Goal: Information Seeking & Learning: Learn about a topic

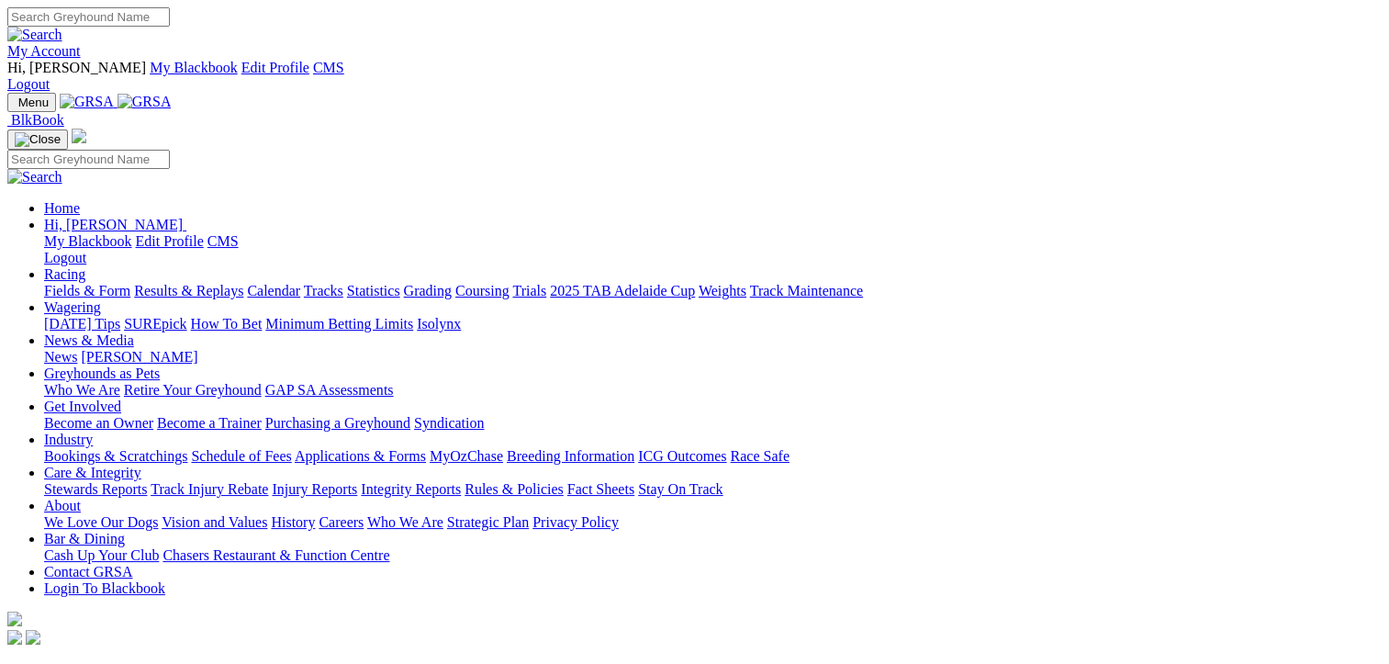
click at [85, 266] on link "Racing" at bounding box center [64, 274] width 41 height 16
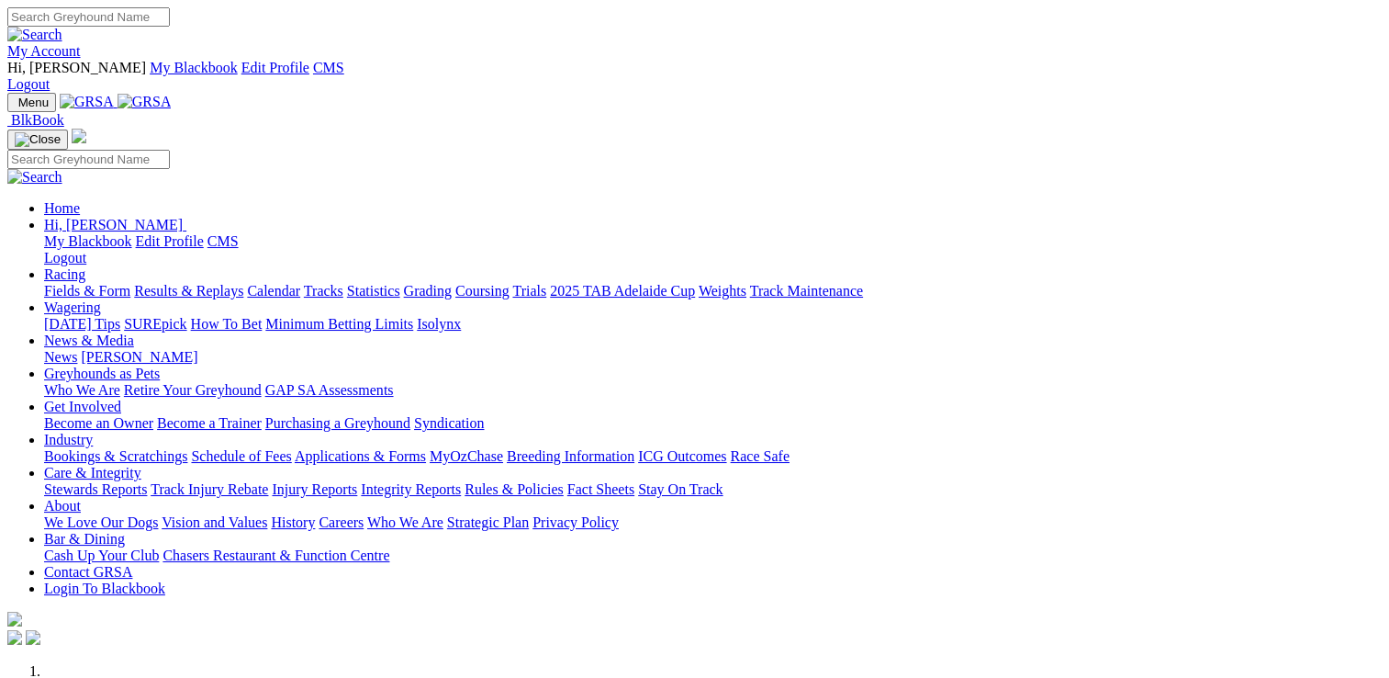
click at [85, 266] on link "Racing" at bounding box center [64, 274] width 41 height 16
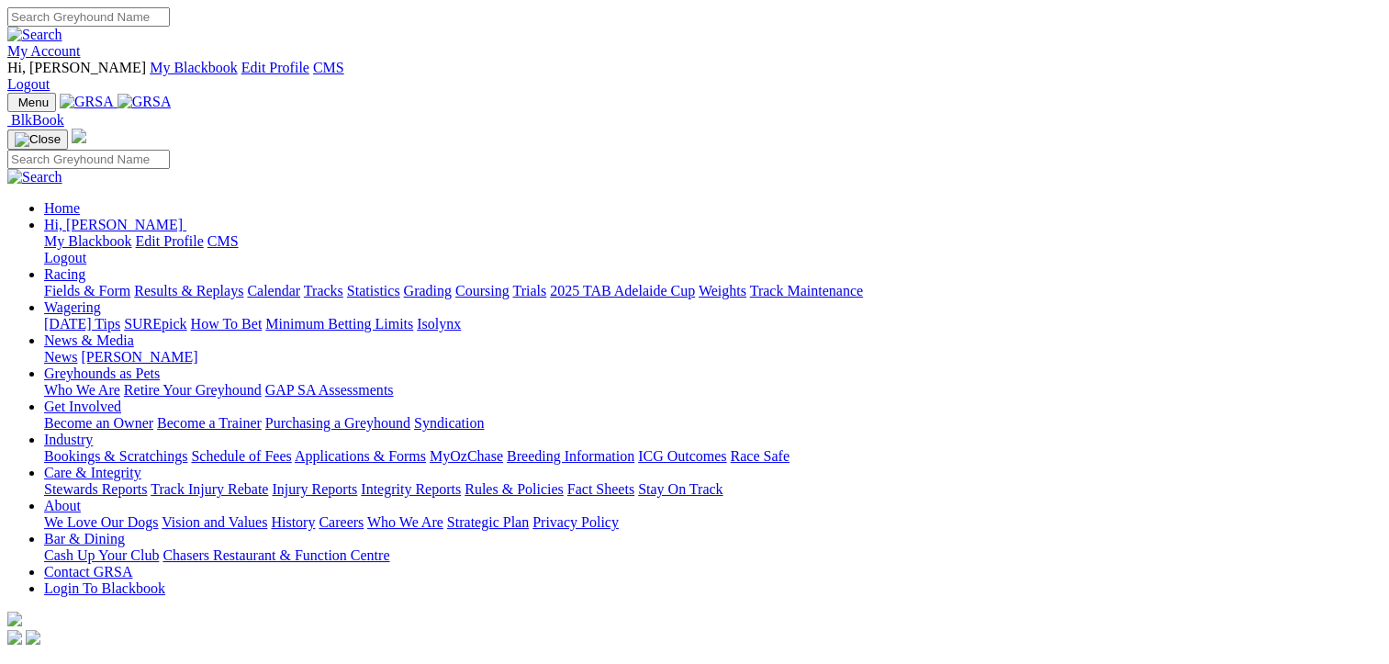
click at [80, 283] on link "Fields & Form" at bounding box center [87, 291] width 86 height 16
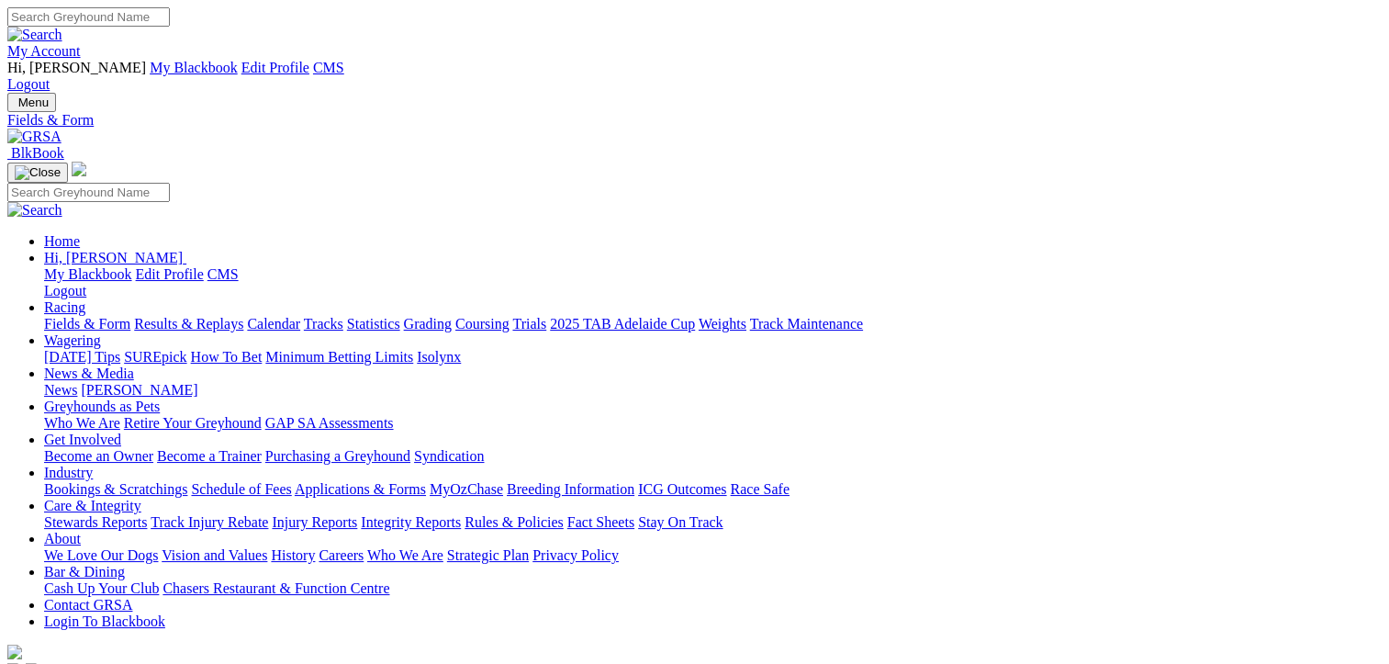
select select "[GEOGRAPHIC_DATA]"
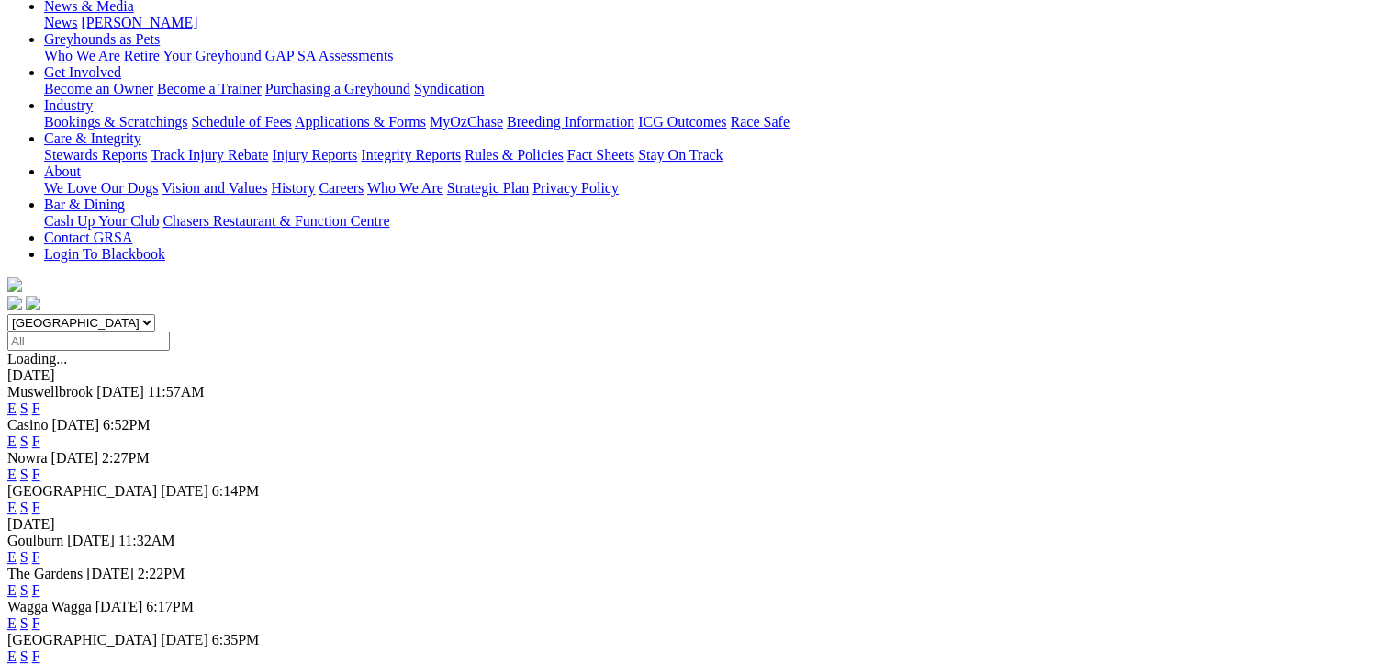
scroll to position [459, 0]
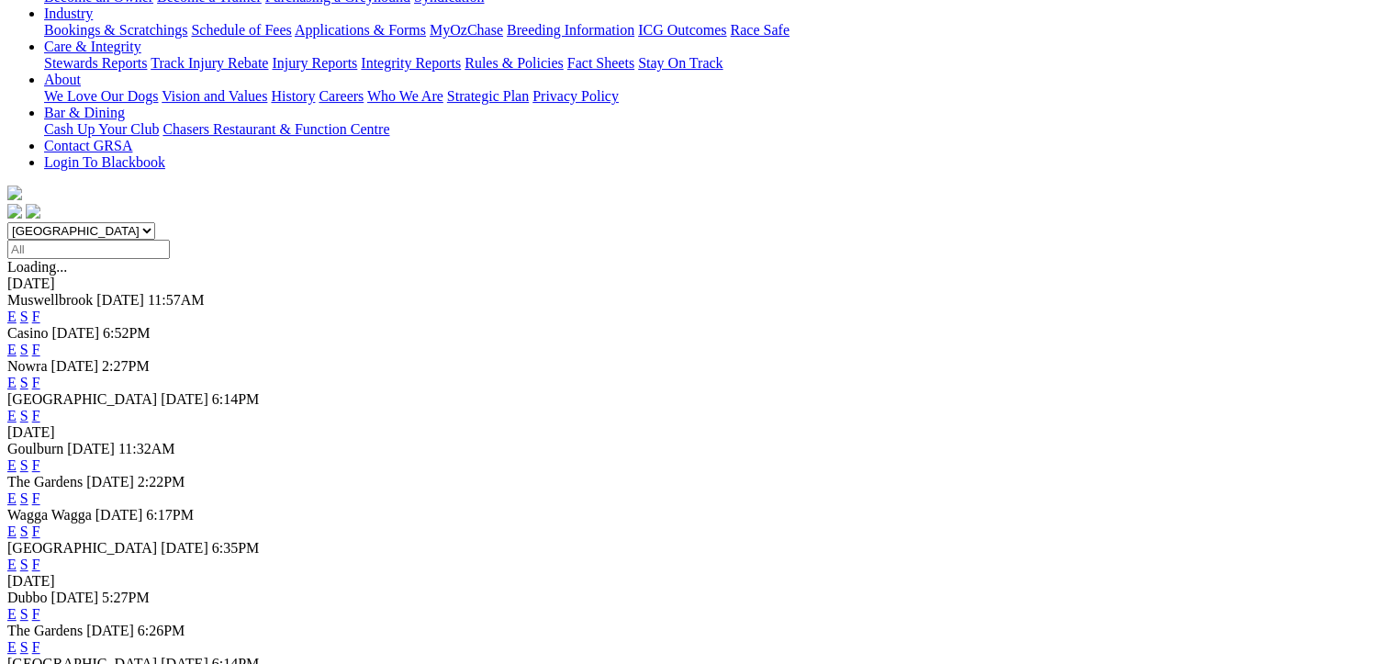
click at [40, 556] on link "F" at bounding box center [36, 564] width 8 height 16
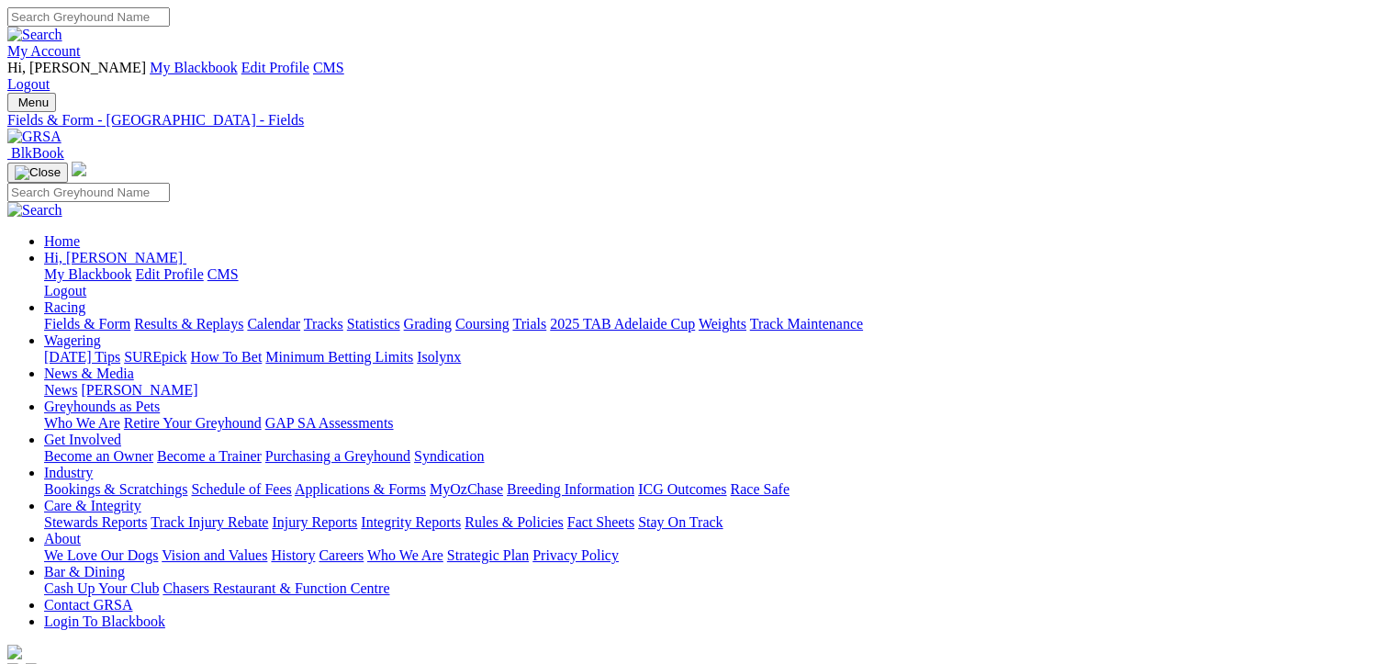
click at [84, 316] on link "Fields & Form" at bounding box center [87, 324] width 86 height 16
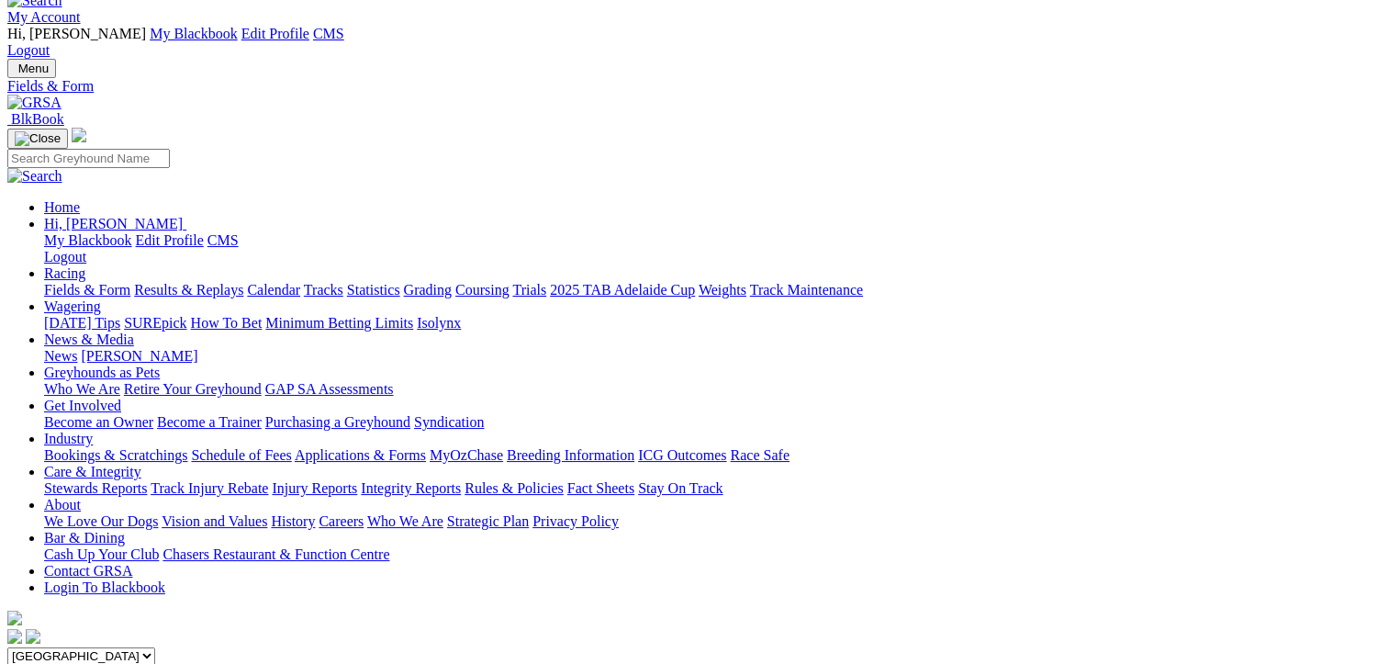
scroll to position [92, 0]
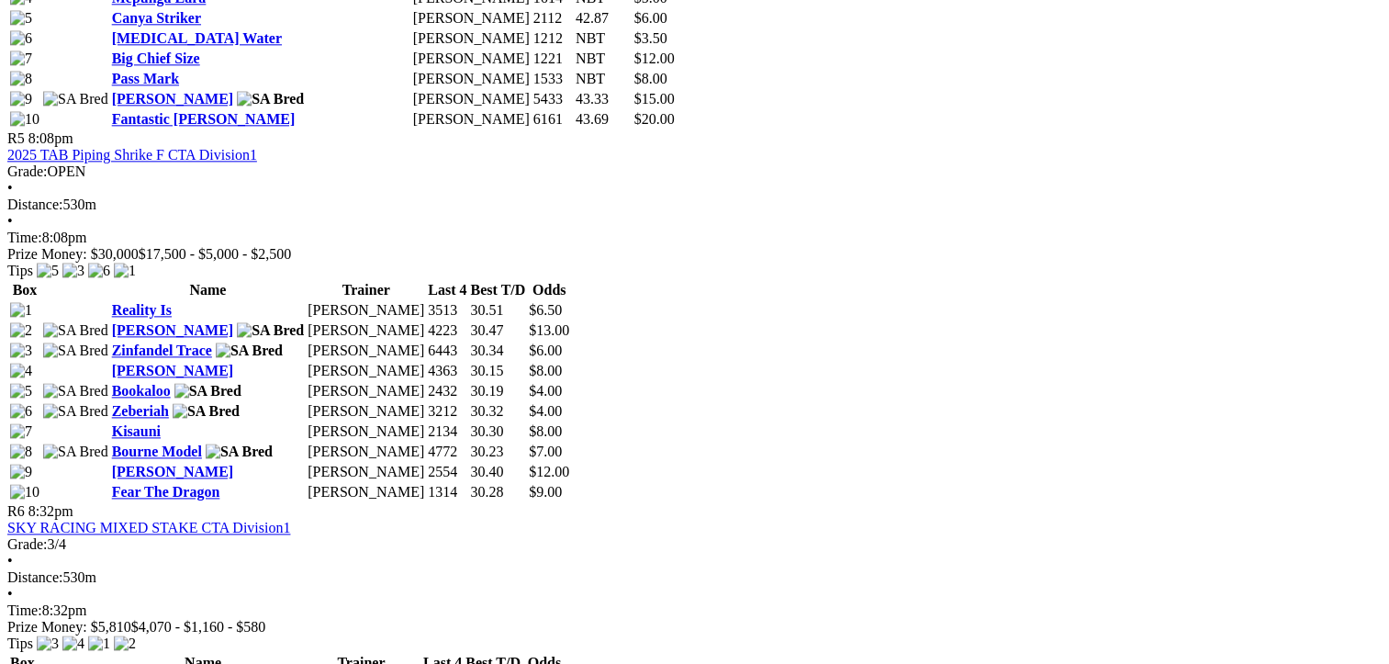
scroll to position [2112, 0]
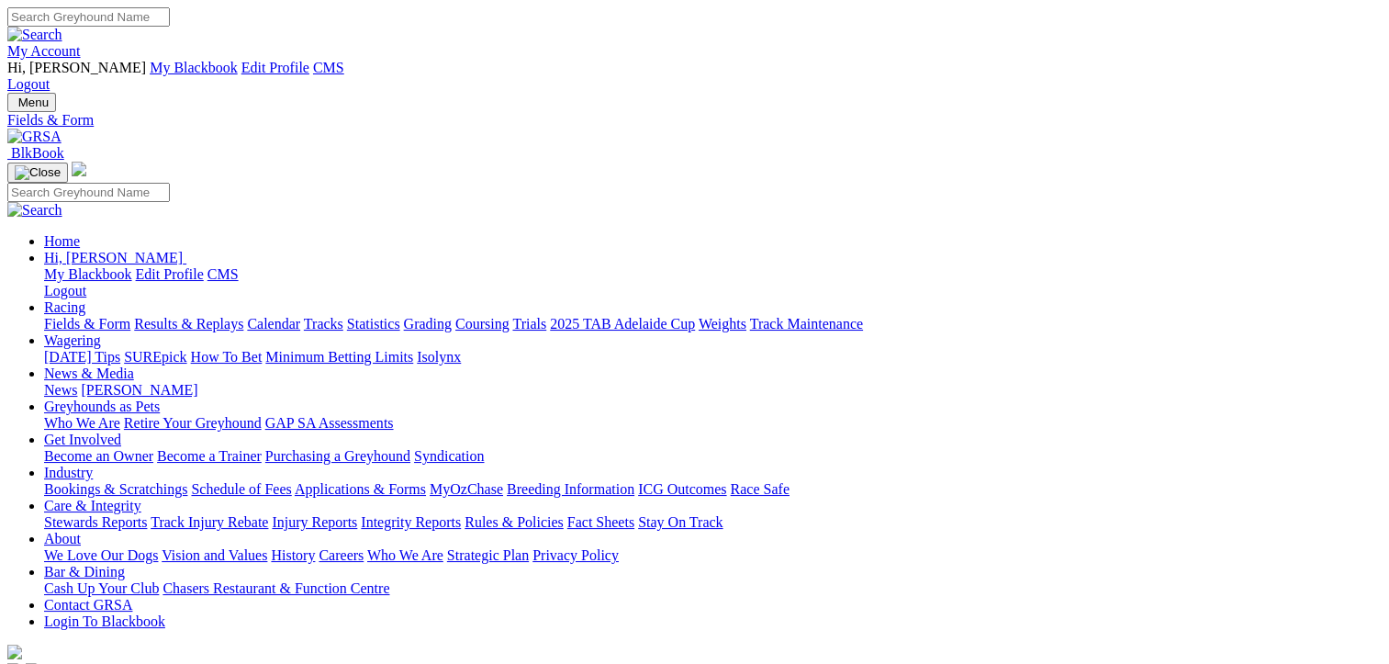
select select "[GEOGRAPHIC_DATA]"
click at [76, 316] on link "Fields & Form" at bounding box center [87, 324] width 86 height 16
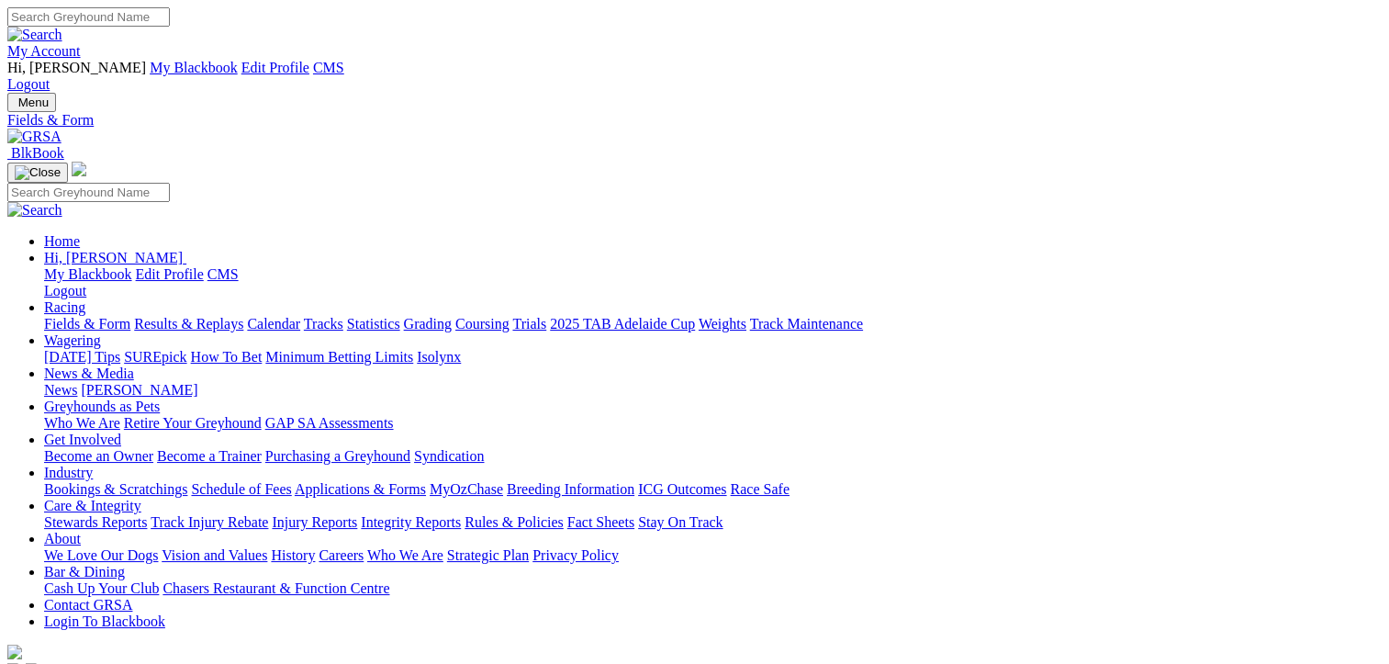
select select "VIC"
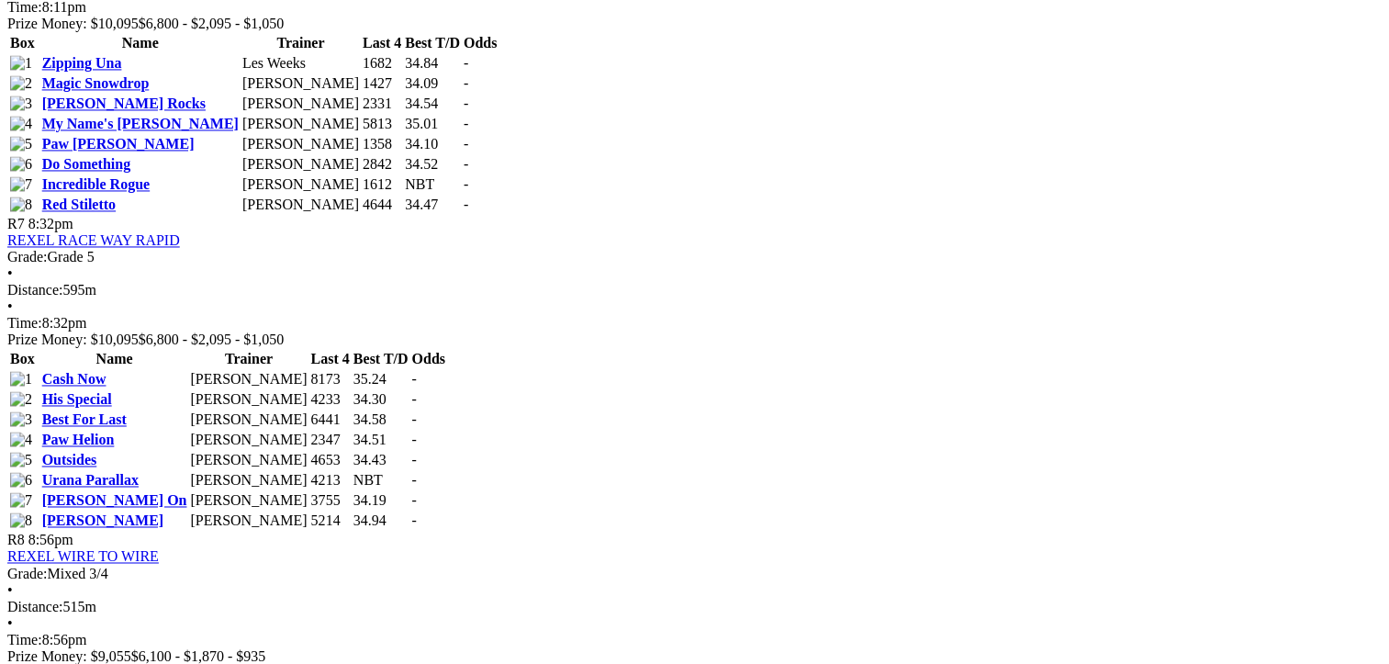
scroll to position [3122, 0]
